Goal: Information Seeking & Learning: Compare options

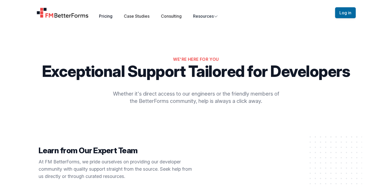
click at [110, 15] on link "Pricing" at bounding box center [105, 15] width 13 height 5
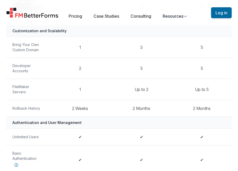
scroll to position [384, 0]
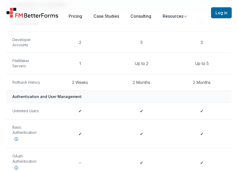
click at [12, 154] on th "OAuth Authentication" at bounding box center [27, 162] width 43 height 29
drag, startPoint x: 13, startPoint y: 154, endPoint x: 38, endPoint y: 161, distance: 26.0
click at [38, 161] on th "OAuth Authentication" at bounding box center [27, 162] width 43 height 29
copy th "OAuth Authentication"
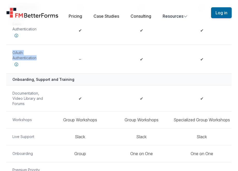
scroll to position [513, 0]
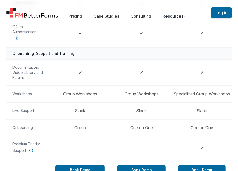
click at [108, 29] on td "–" at bounding box center [80, 33] width 62 height 29
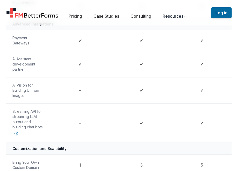
scroll to position [228, 0]
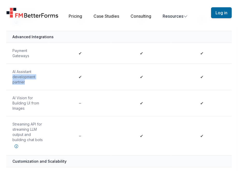
drag, startPoint x: 13, startPoint y: 77, endPoint x: 26, endPoint y: 83, distance: 14.5
click at [26, 83] on th "AI Assistant development partner" at bounding box center [27, 77] width 43 height 26
copy th "development partner"
click at [112, 102] on td "✔" at bounding box center [141, 103] width 61 height 26
drag, startPoint x: 13, startPoint y: 71, endPoint x: 29, endPoint y: 80, distance: 18.9
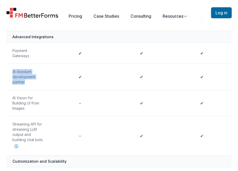
click at [29, 80] on th "AI Assistant development partner" at bounding box center [27, 77] width 43 height 26
copy th "AI Assistant development partner"
click at [53, 94] on td "–" at bounding box center [80, 103] width 62 height 26
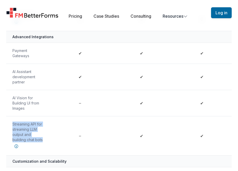
drag, startPoint x: 13, startPoint y: 123, endPoint x: 46, endPoint y: 138, distance: 36.4
click at [46, 138] on th "Streaming API for streaming LLM output and building chat bots" at bounding box center [27, 135] width 43 height 39
copy th "Streaming API for streaming LLM output and building chat bots"
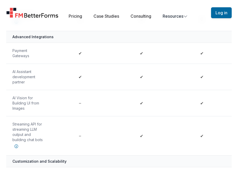
click at [54, 125] on td "–" at bounding box center [80, 135] width 62 height 39
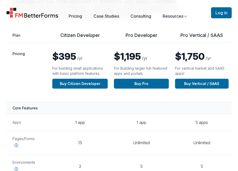
scroll to position [78, 0]
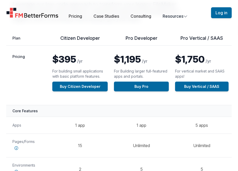
drag, startPoint x: 175, startPoint y: 71, endPoint x: 216, endPoint y: 76, distance: 40.6
click at [216, 76] on p "For vertical market and SAAS apps!" at bounding box center [202, 73] width 54 height 10
copy p "For vertical market and SAAS apps!"
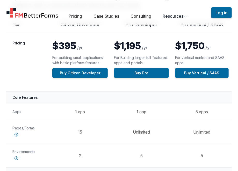
scroll to position [104, 0]
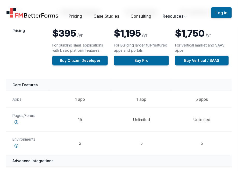
click at [107, 72] on td "$395 /yr For building small applications with basic platform features. Buy Citi…" at bounding box center [80, 49] width 62 height 59
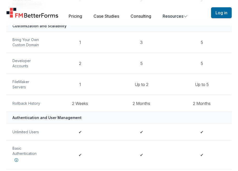
scroll to position [363, 0]
click at [189, 6] on div "Open main menu Pricing Case Studies Consulting Resources" at bounding box center [108, 12] width 205 height 13
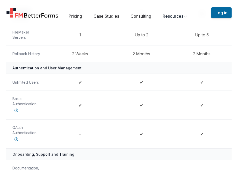
scroll to position [415, 0]
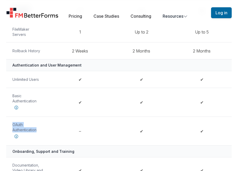
drag, startPoint x: 13, startPoint y: 122, endPoint x: 38, endPoint y: 128, distance: 25.4
click at [38, 128] on th "OAuth Authentication" at bounding box center [27, 130] width 43 height 29
copy th "OAuth Authentication"
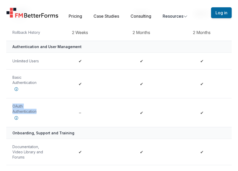
scroll to position [467, 0]
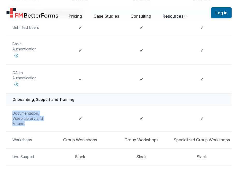
drag, startPoint x: 30, startPoint y: 123, endPoint x: 12, endPoint y: 110, distance: 22.6
click at [12, 110] on th "Documentation, Video Library and Forums" at bounding box center [27, 118] width 43 height 26
copy th "Documentation, Video Library and Forums"
click at [124, 137] on td "Group Workshops" at bounding box center [141, 139] width 61 height 17
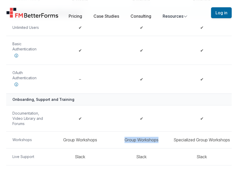
drag, startPoint x: 124, startPoint y: 137, endPoint x: 160, endPoint y: 138, distance: 35.0
click at [160, 138] on td "Group Workshops" at bounding box center [141, 139] width 61 height 17
drag, startPoint x: 173, startPoint y: 138, endPoint x: 213, endPoint y: 140, distance: 40.0
click at [213, 140] on td "Specialized Group Workshops" at bounding box center [202, 139] width 60 height 17
copy td "Specialized Group W"
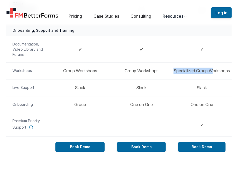
scroll to position [545, 0]
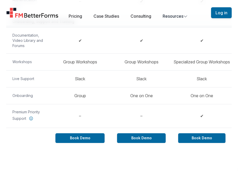
click at [102, 118] on td "–" at bounding box center [80, 116] width 62 height 24
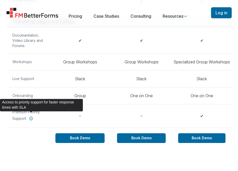
click at [30, 117] on icon at bounding box center [31, 119] width 8 height 8
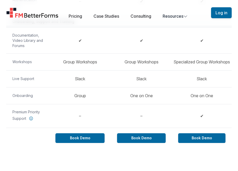
drag, startPoint x: 12, startPoint y: 110, endPoint x: 27, endPoint y: 118, distance: 16.6
click at [27, 118] on th "Premium Priority Support" at bounding box center [27, 116] width 43 height 24
copy th "Premium Priority Support"
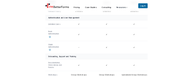
scroll to position [463, 0]
